Goal: Task Accomplishment & Management: Complete application form

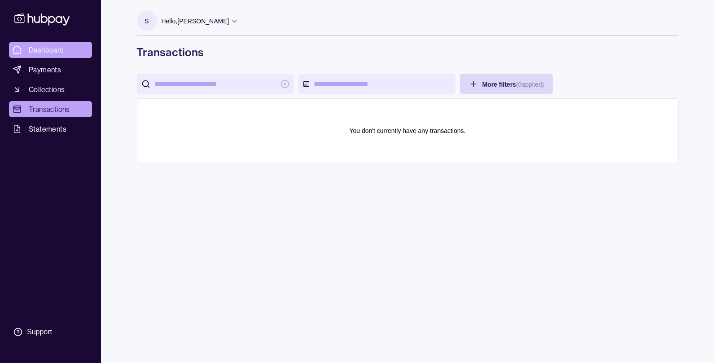
click at [57, 51] on span "Dashboard" at bounding box center [46, 49] width 35 height 11
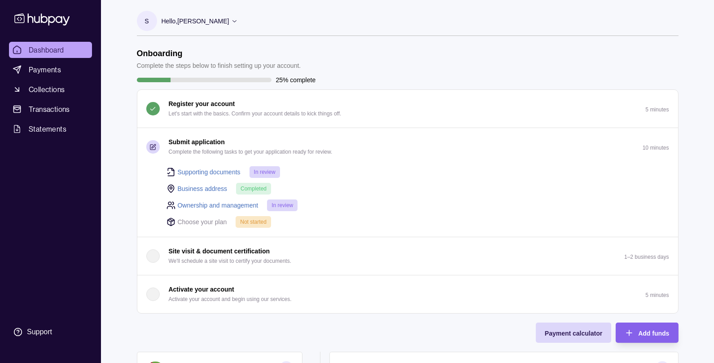
click at [205, 169] on link "Supporting documents" at bounding box center [209, 172] width 63 height 10
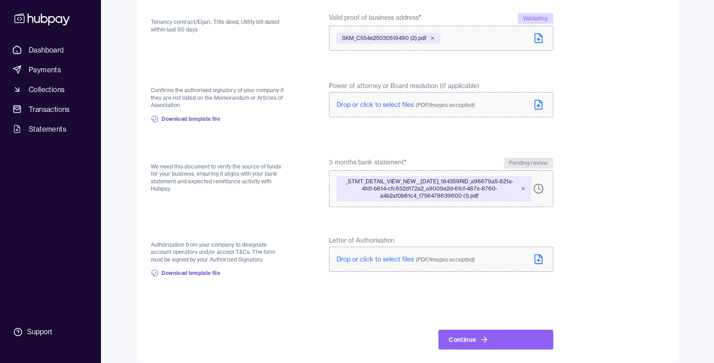
scroll to position [277, 0]
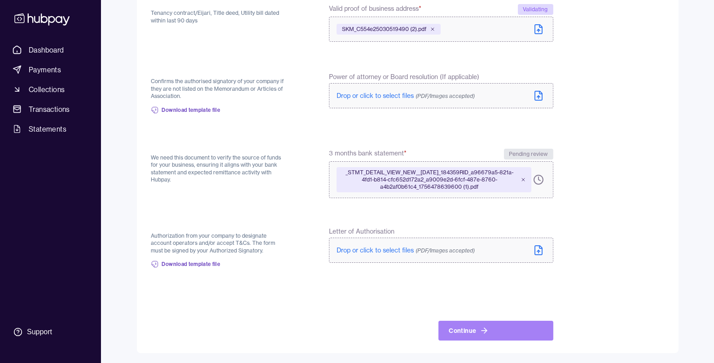
click at [458, 324] on button "Continue" at bounding box center [496, 331] width 115 height 20
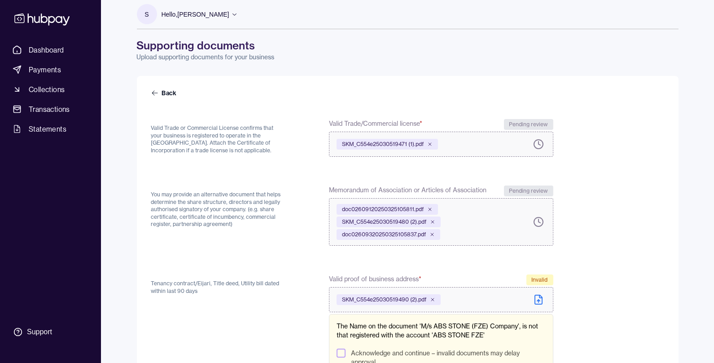
scroll to position [0, 0]
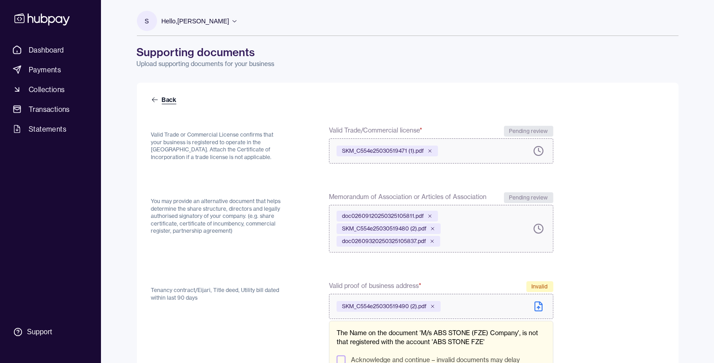
click at [153, 97] on icon at bounding box center [154, 99] width 7 height 7
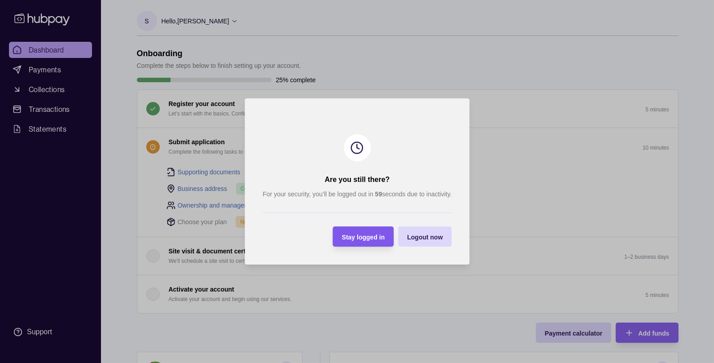
click at [367, 236] on span "Stay logged in" at bounding box center [363, 236] width 43 height 7
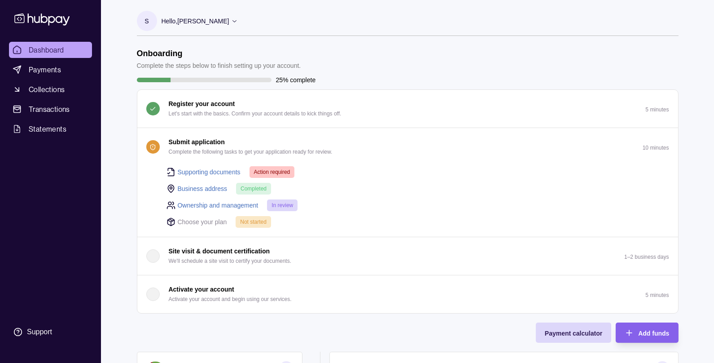
click at [203, 21] on p "Hello, [PERSON_NAME]" at bounding box center [196, 21] width 68 height 10
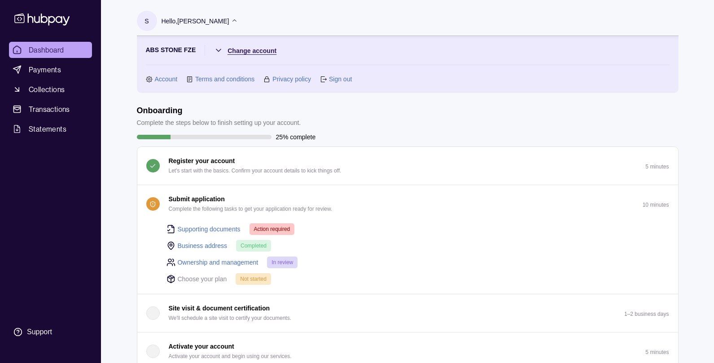
click at [251, 51] on html "Dashboard Payments Collections Transactions Statements Support S Hello, [PERSON…" at bounding box center [357, 332] width 714 height 664
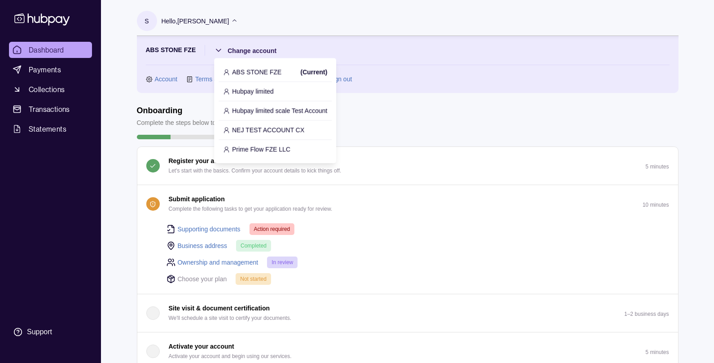
click at [260, 112] on p "Hubpay limited scale Test Account" at bounding box center [279, 111] width 95 height 10
